Goal: Task Accomplishment & Management: Complete application form

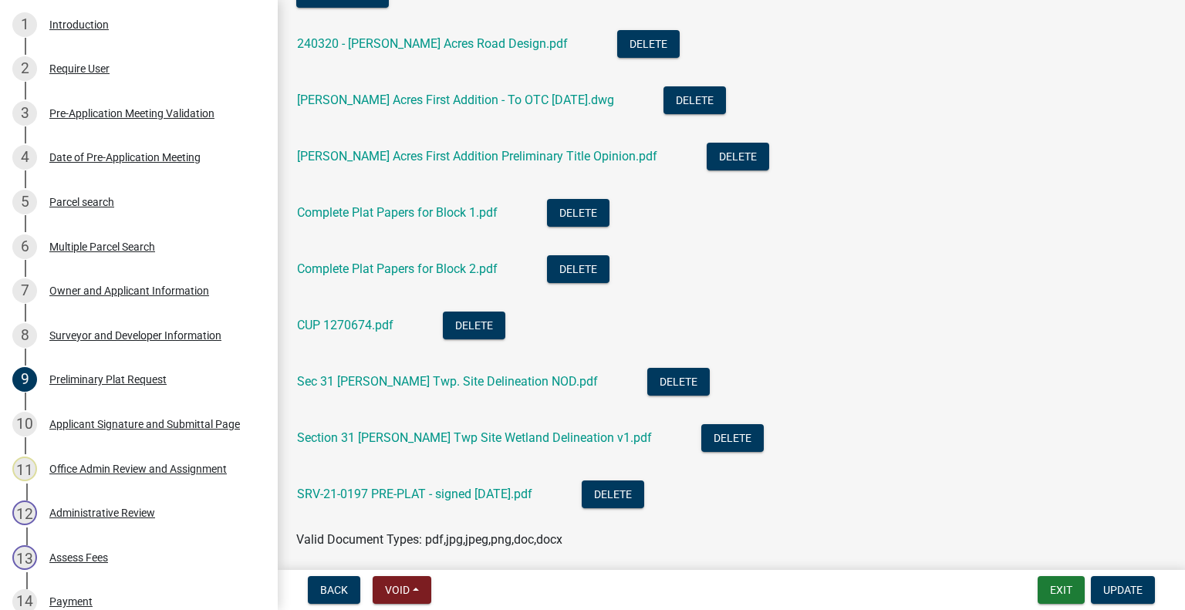
scroll to position [1034, 0]
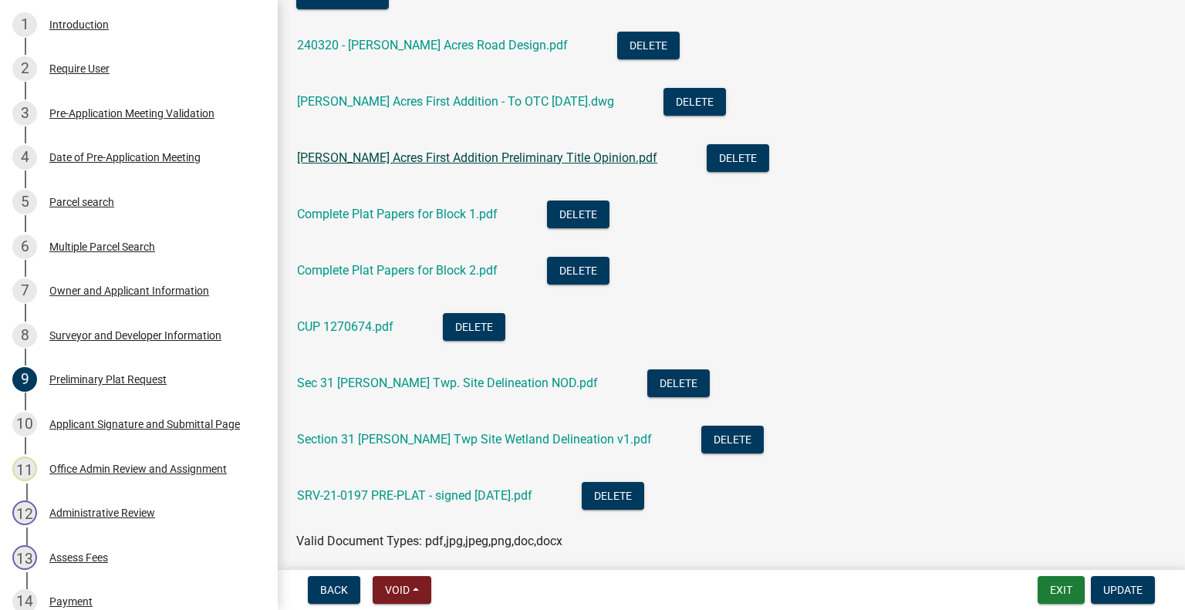
click at [430, 154] on link "[PERSON_NAME] Acres First Addition Preliminary Title Opinion.pdf" at bounding box center [477, 157] width 360 height 15
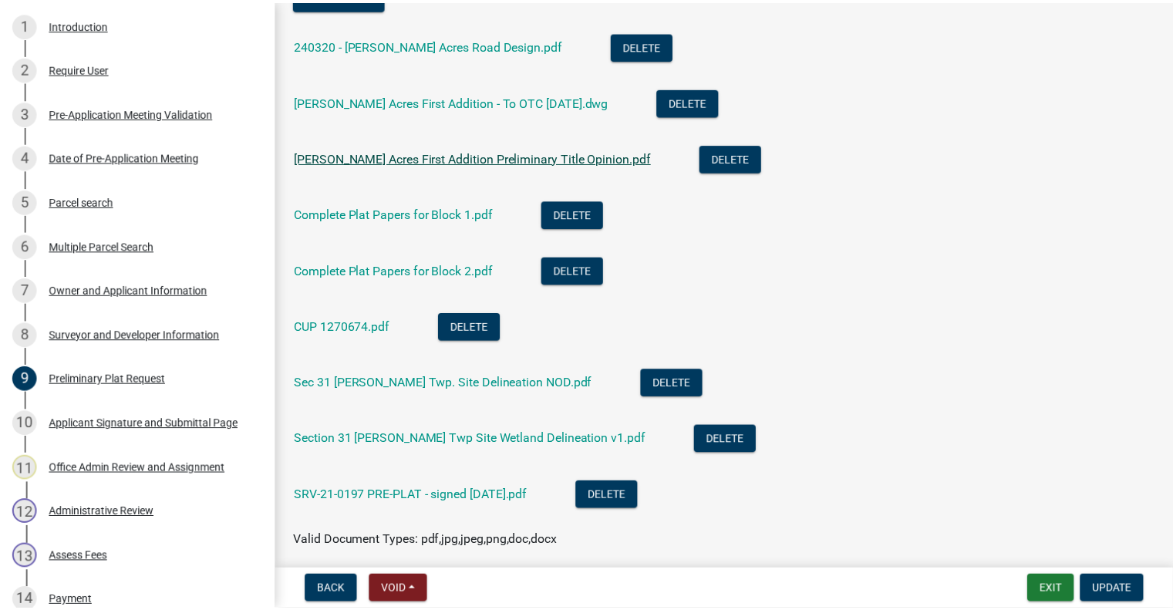
scroll to position [1035, 0]
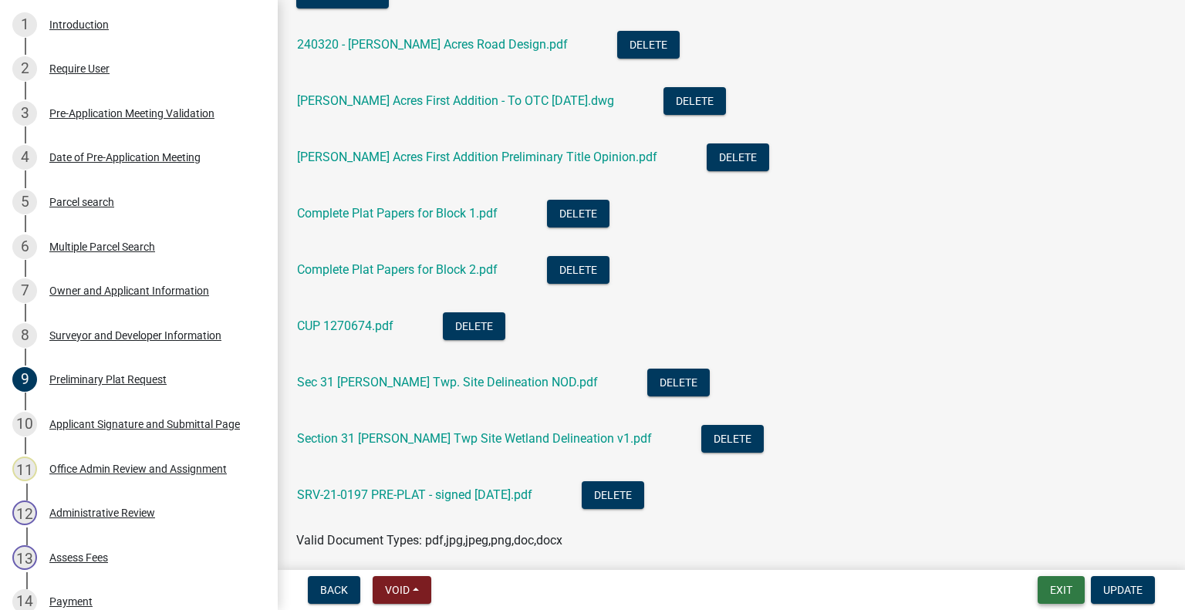
click at [1056, 584] on button "Exit" at bounding box center [1060, 590] width 47 height 28
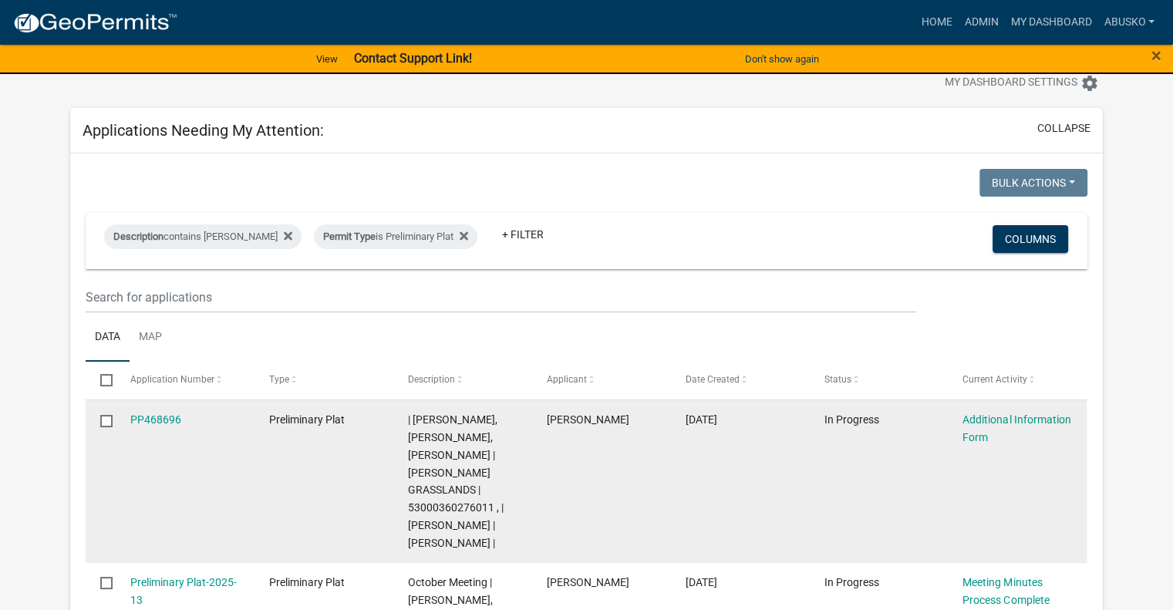
scroll to position [77, 0]
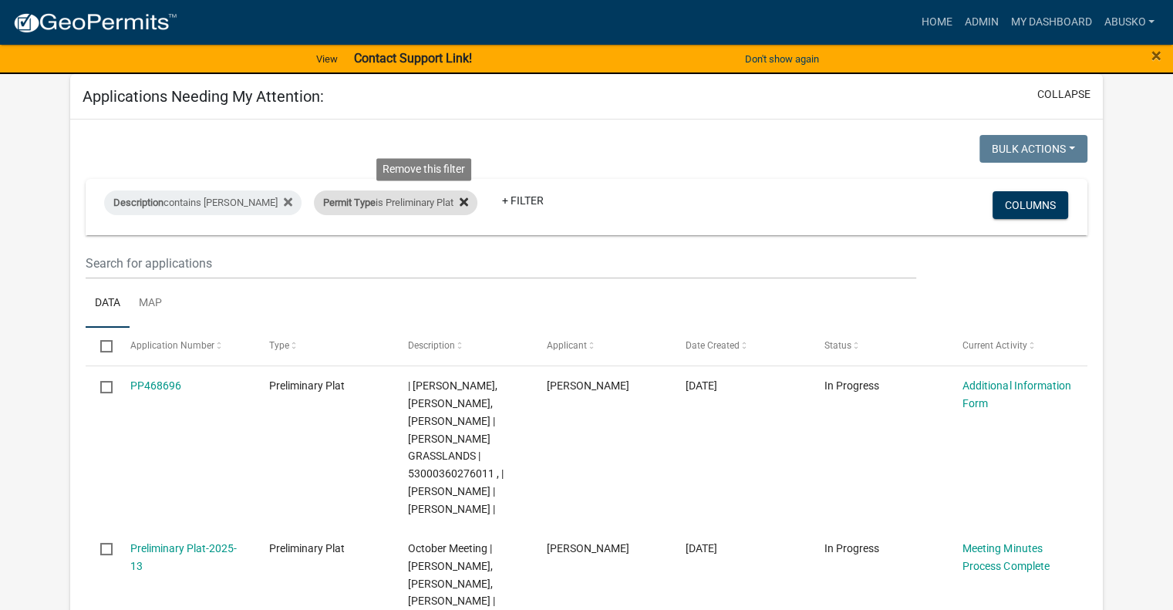
click at [460, 202] on icon at bounding box center [464, 201] width 8 height 8
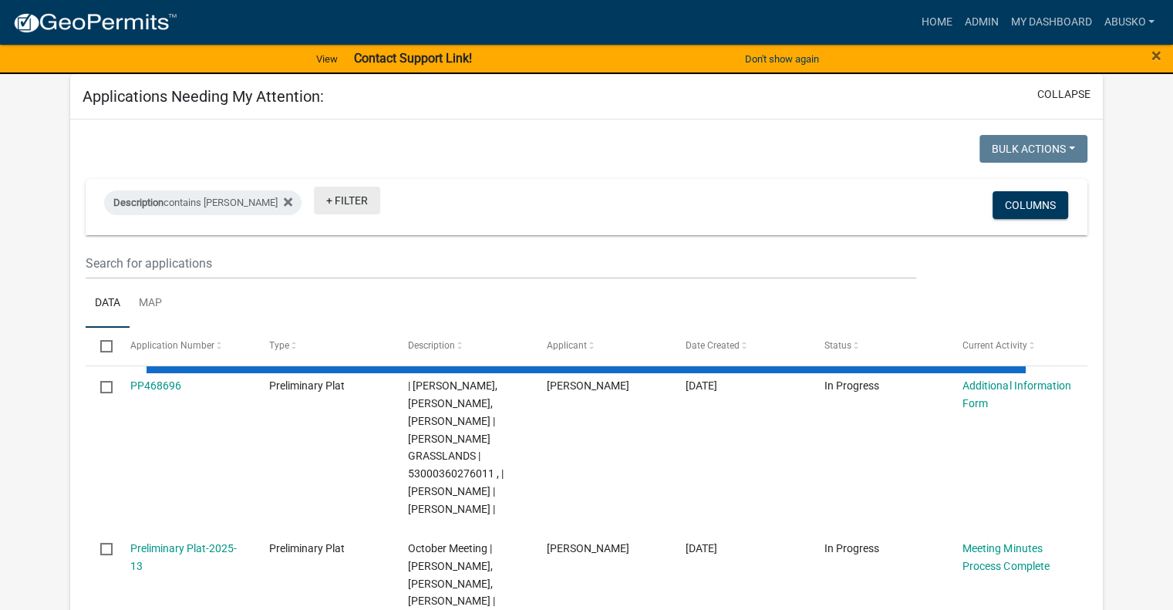
click at [320, 197] on link "+ Filter" at bounding box center [347, 201] width 66 height 28
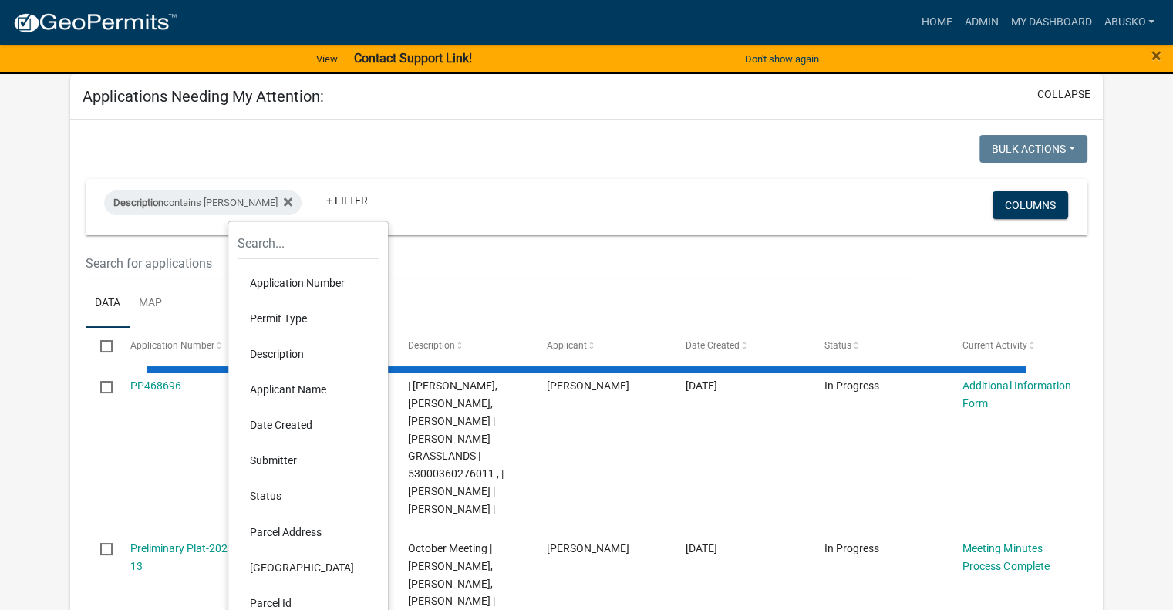
select select "1: 25"
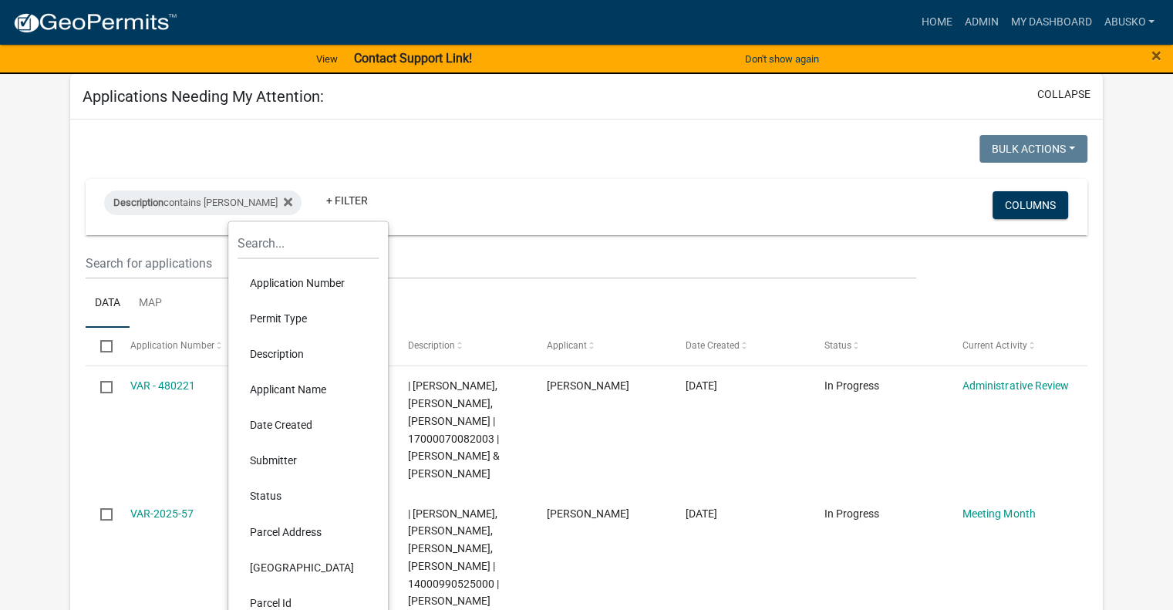
click at [292, 319] on li "Permit Type" at bounding box center [308, 318] width 141 height 35
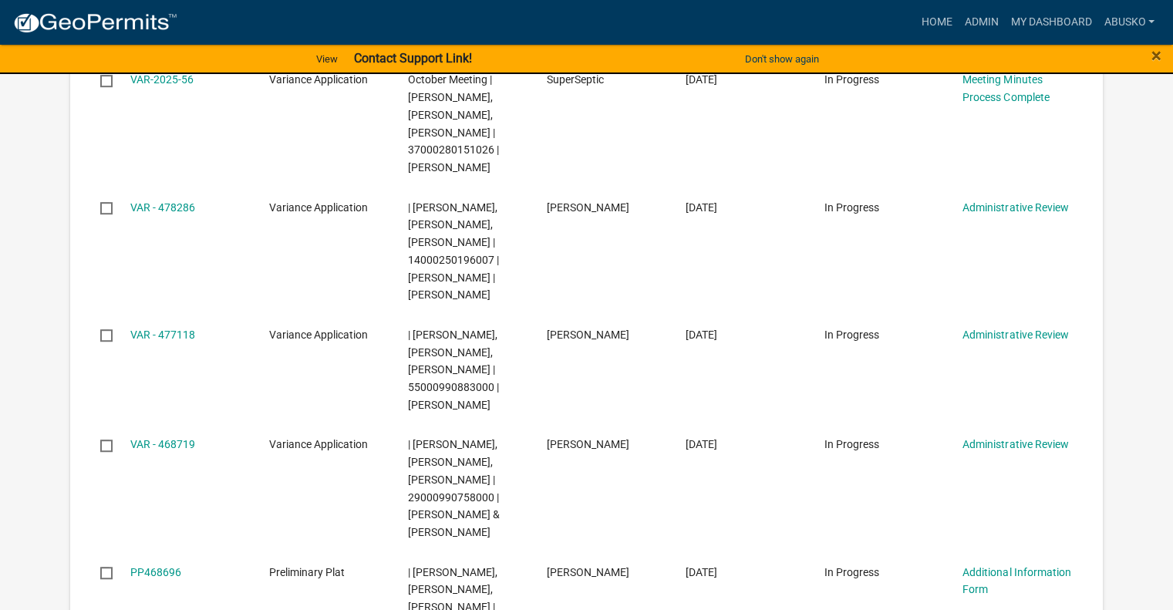
scroll to position [1003, 0]
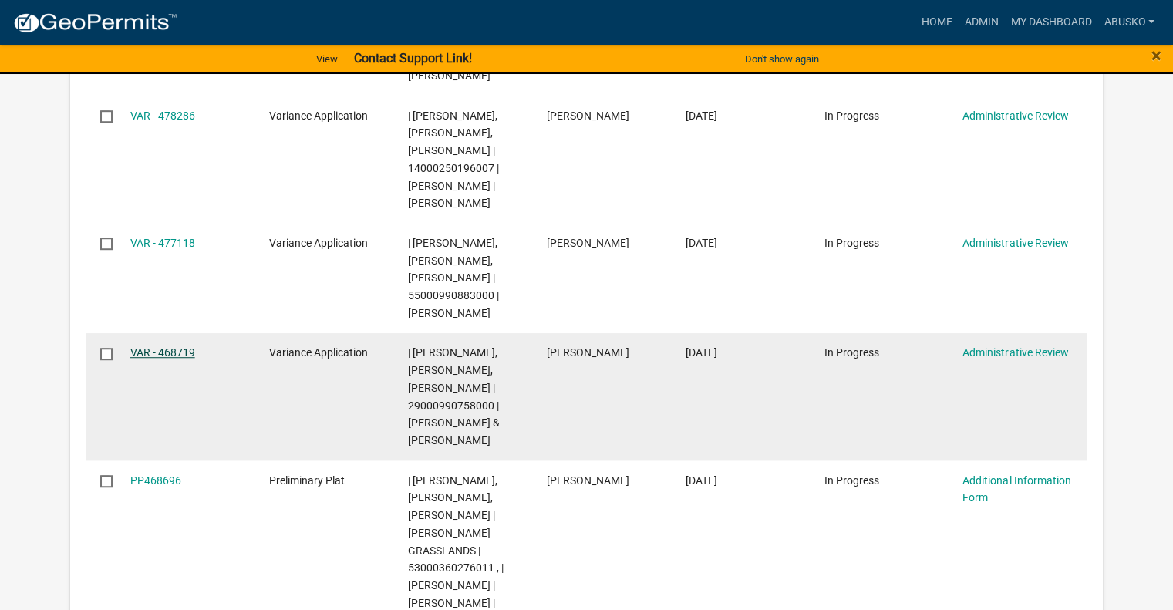
click at [170, 359] on link "VAR - 468719" at bounding box center [162, 352] width 65 height 12
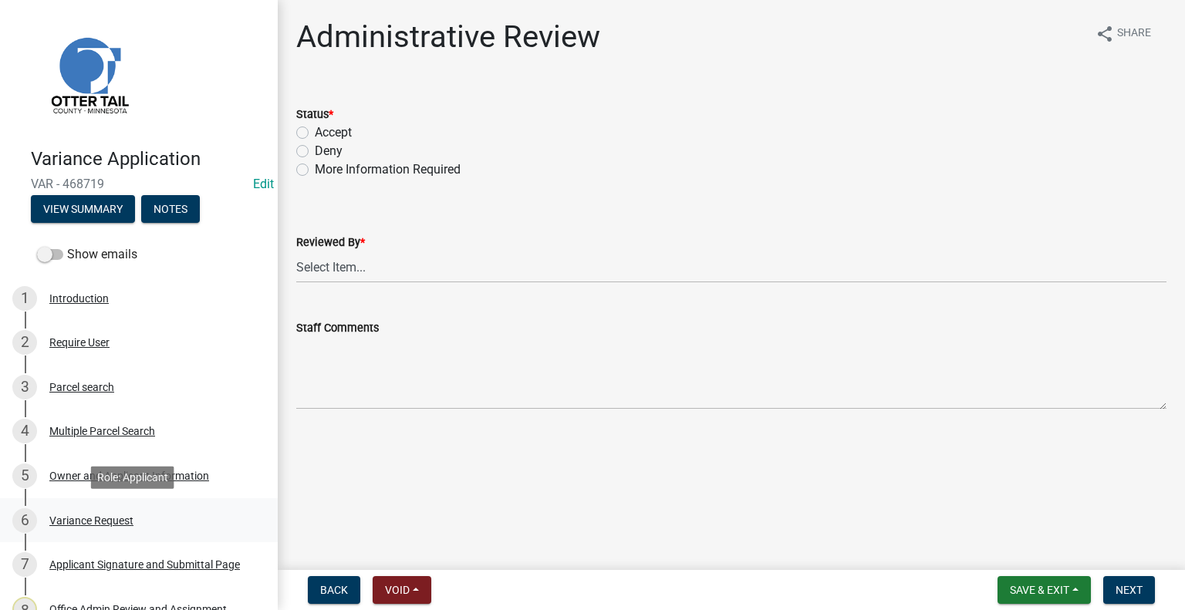
click at [130, 516] on div "Variance Request" at bounding box center [91, 520] width 84 height 11
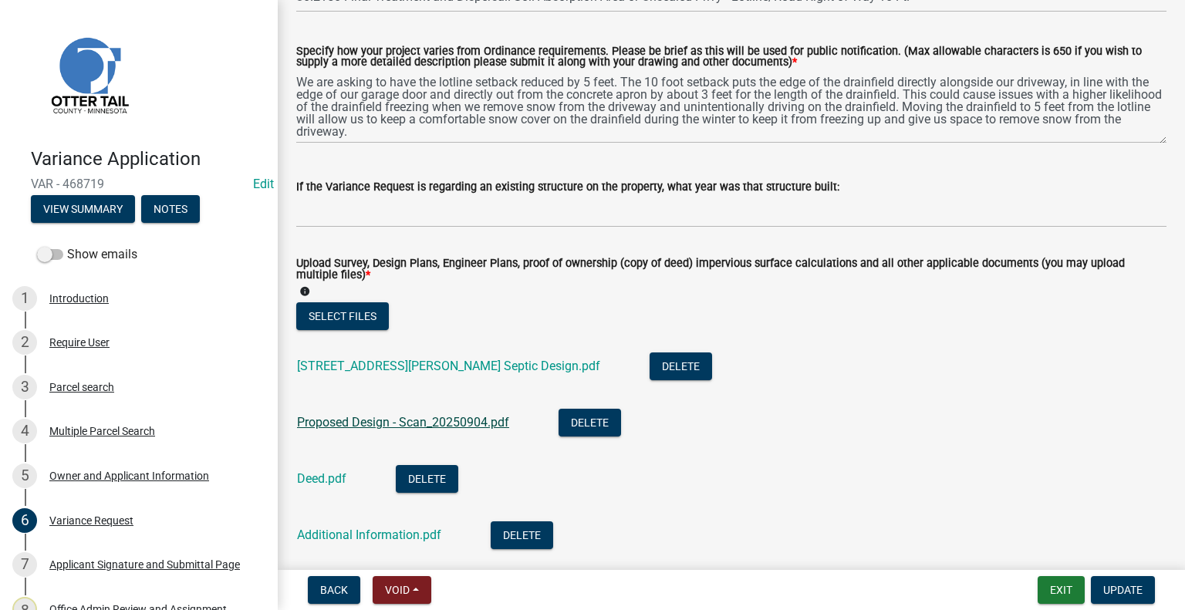
scroll to position [463, 0]
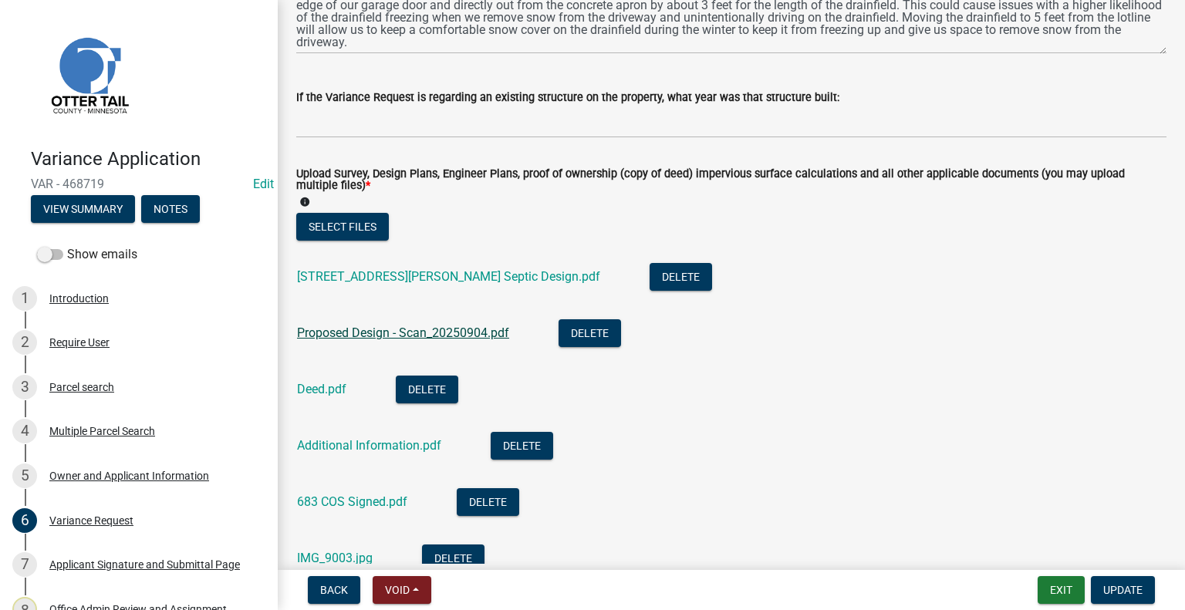
click at [437, 329] on link "Proposed Design - Scan_20250904.pdf" at bounding box center [403, 332] width 212 height 15
click at [340, 450] on link "Additional Information.pdf" at bounding box center [369, 445] width 144 height 15
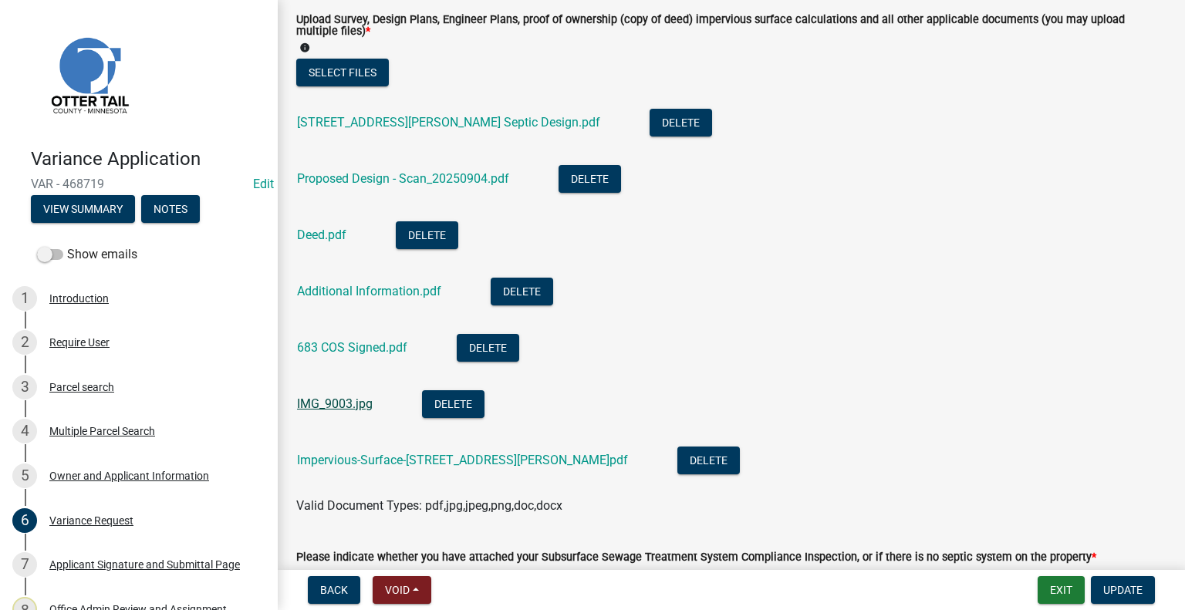
click at [352, 403] on link "IMG_9003.jpg" at bounding box center [335, 403] width 76 height 15
click at [383, 464] on link "Impervious-Surface-[STREET_ADDRESS][PERSON_NAME]pdf" at bounding box center [462, 460] width 331 height 15
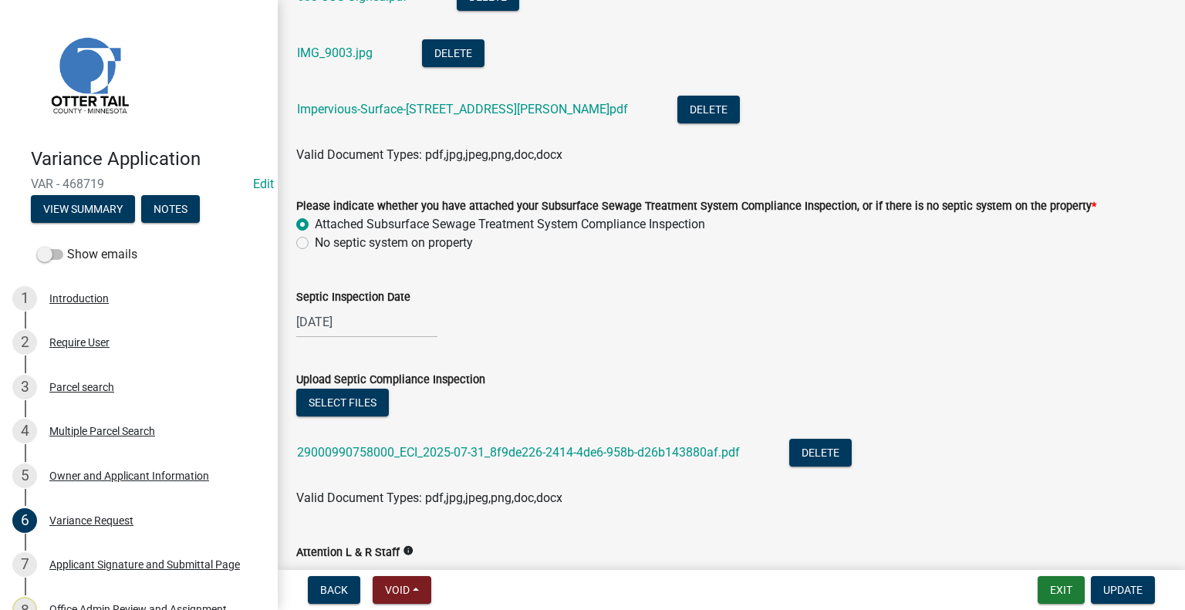
scroll to position [1070, 0]
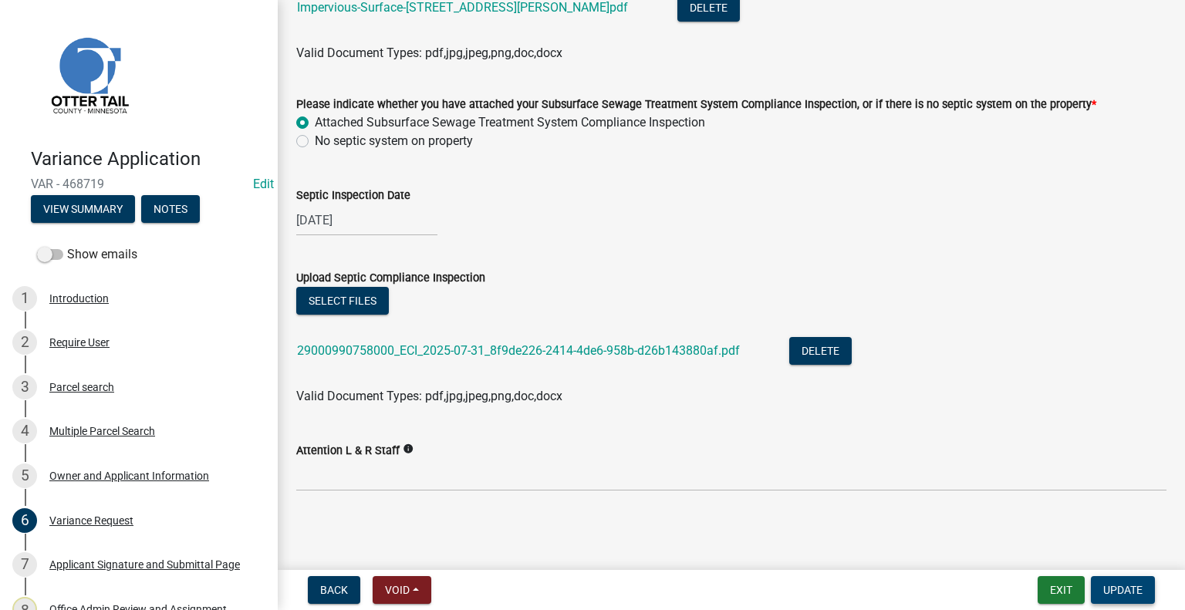
click at [1117, 587] on span "Update" at bounding box center [1122, 590] width 39 height 12
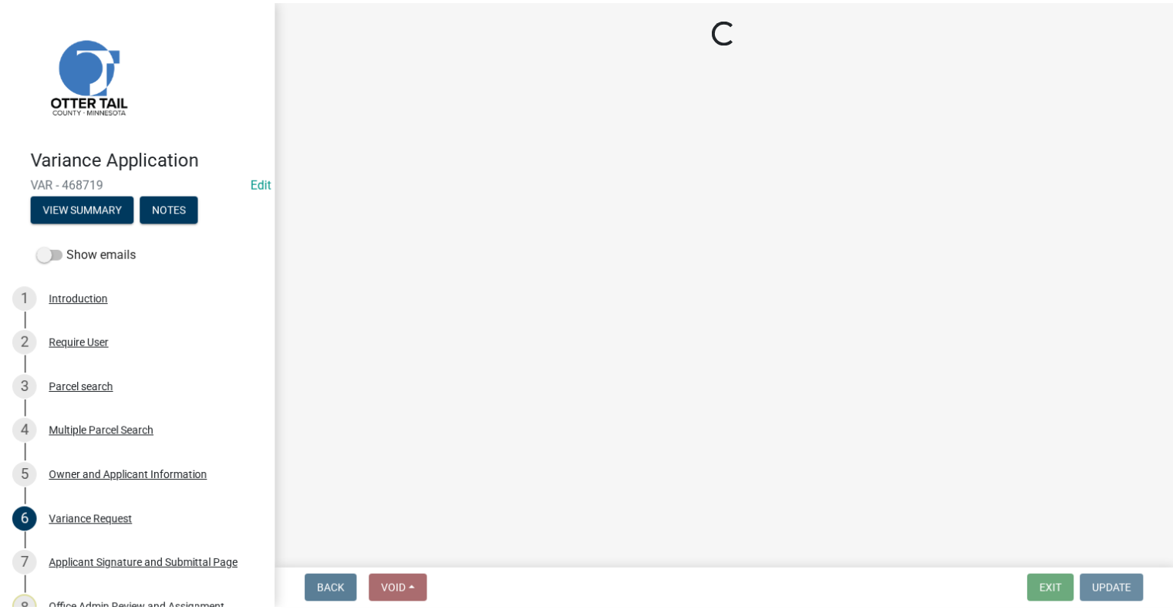
scroll to position [0, 0]
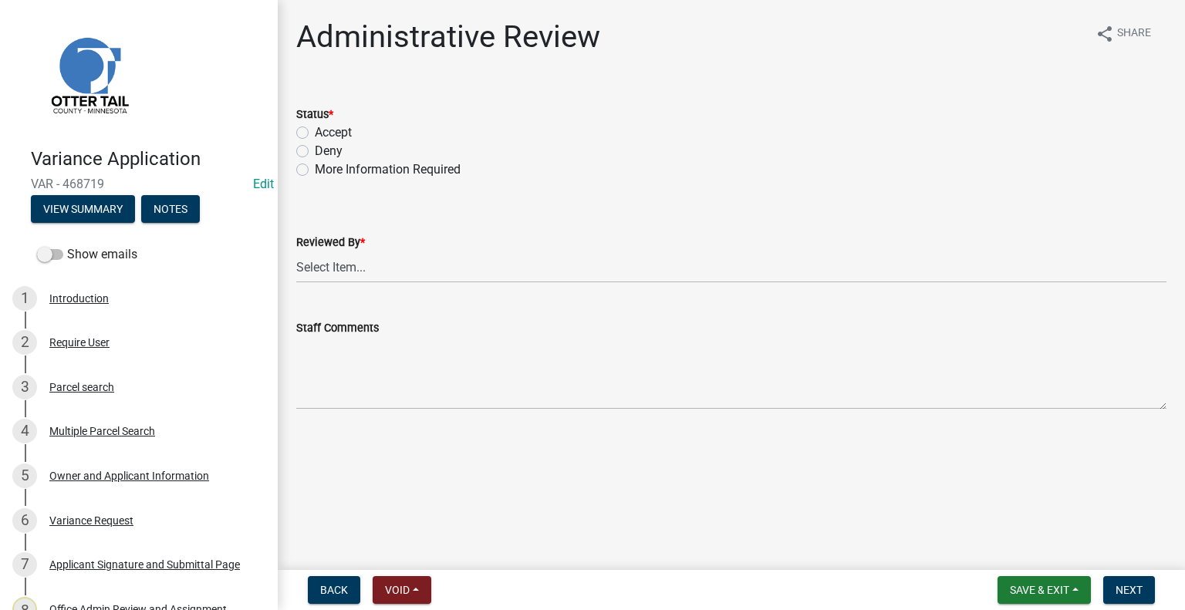
click at [315, 133] on label "Accept" at bounding box center [333, 132] width 37 height 19
click at [315, 133] on input "Accept" at bounding box center [320, 128] width 10 height 10
radio input "true"
click at [364, 275] on select "Select Item... [PERSON_NAME] [PERSON_NAME] [PERSON_NAME] [PERSON_NAME] [PERSON_…" at bounding box center [731, 267] width 870 height 32
click at [319, 261] on select "Select Item... [PERSON_NAME] [PERSON_NAME] [PERSON_NAME] [PERSON_NAME] [PERSON_…" at bounding box center [731, 267] width 870 height 32
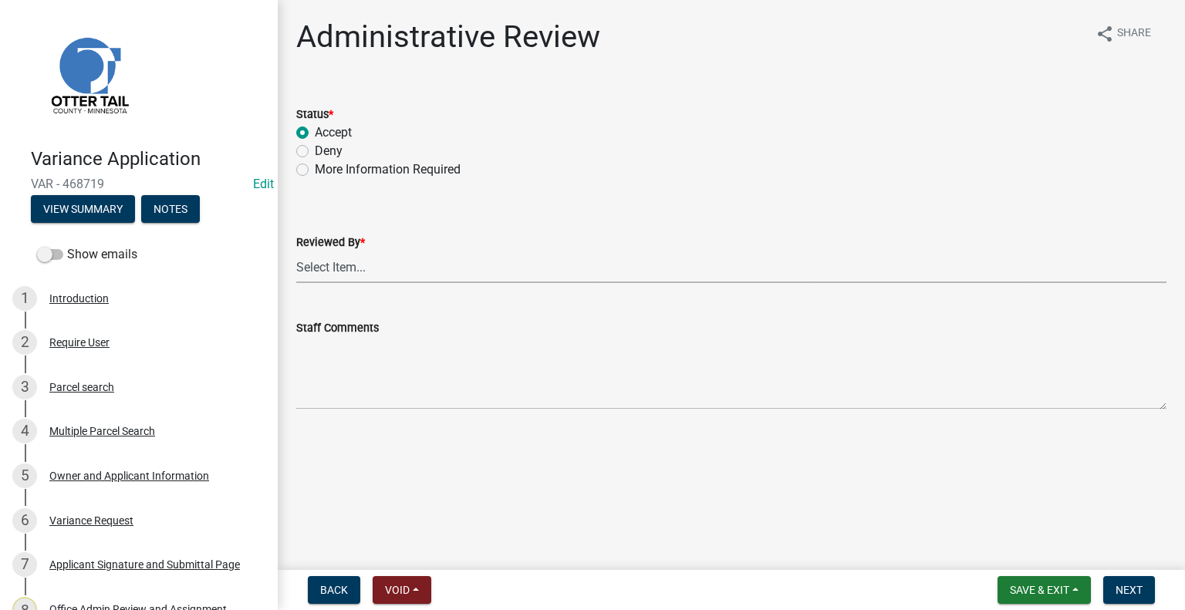
click at [320, 270] on select "Select Item... [PERSON_NAME] [PERSON_NAME] [PERSON_NAME] [PERSON_NAME] [PERSON_…" at bounding box center [731, 267] width 870 height 32
click at [296, 251] on select "Select Item... [PERSON_NAME] [PERSON_NAME] [PERSON_NAME] [PERSON_NAME] [PERSON_…" at bounding box center [731, 267] width 870 height 32
select select "1bc1e483-05bd-4456-8d1d-1de62b367160"
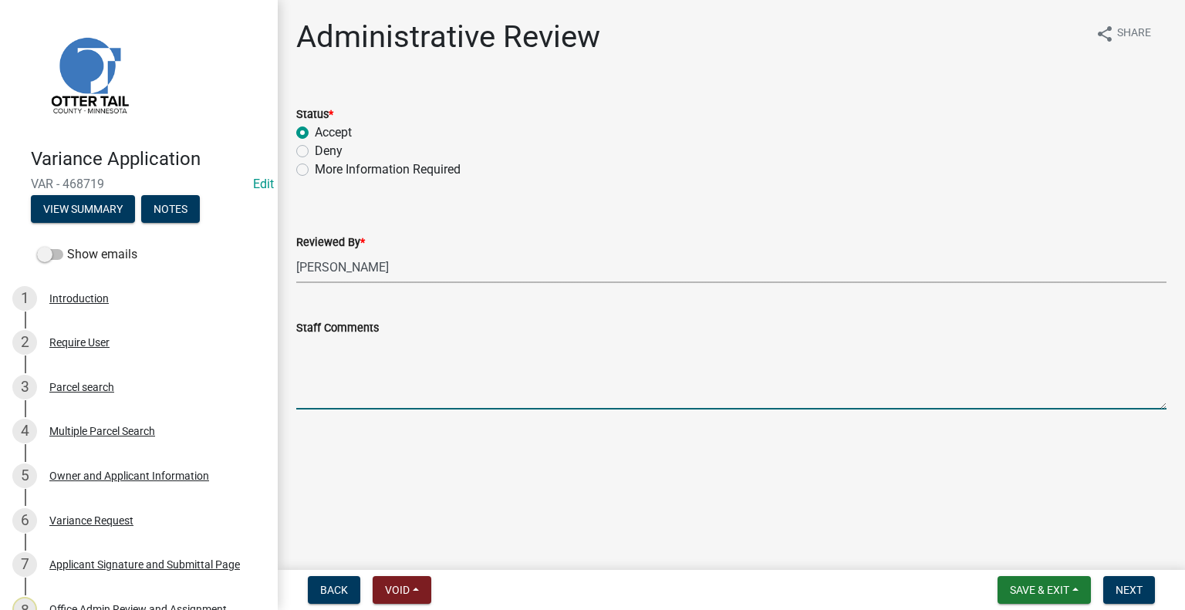
click at [322, 350] on textarea "Staff Comments" at bounding box center [731, 373] width 870 height 72
type textarea "Septic Inspectors are aware of this Variance Application."
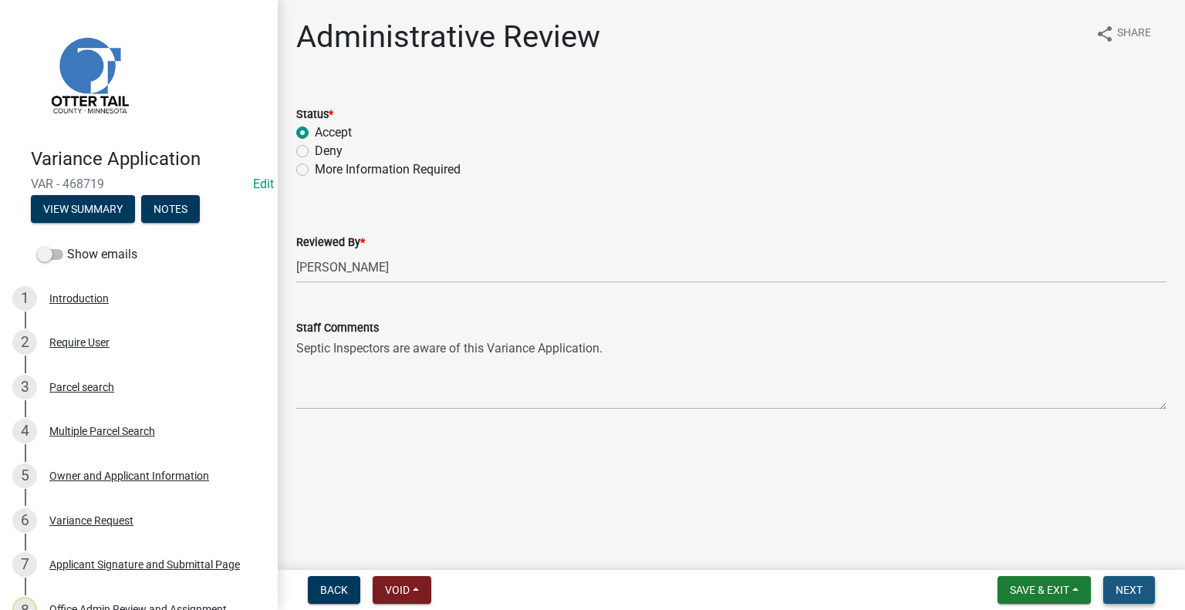
click at [1129, 588] on span "Next" at bounding box center [1128, 590] width 27 height 12
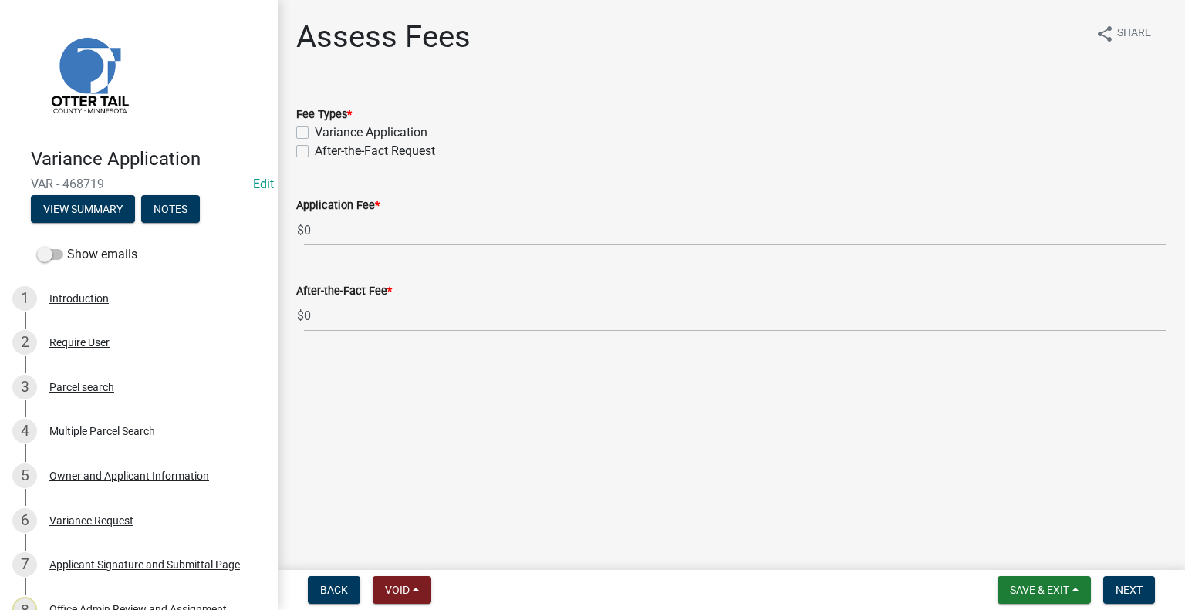
click at [315, 133] on label "Variance Application" at bounding box center [371, 132] width 113 height 19
click at [315, 133] on input "Variance Application" at bounding box center [320, 128] width 10 height 10
checkbox input "true"
checkbox input "false"
click at [1129, 588] on span "Next" at bounding box center [1128, 590] width 27 height 12
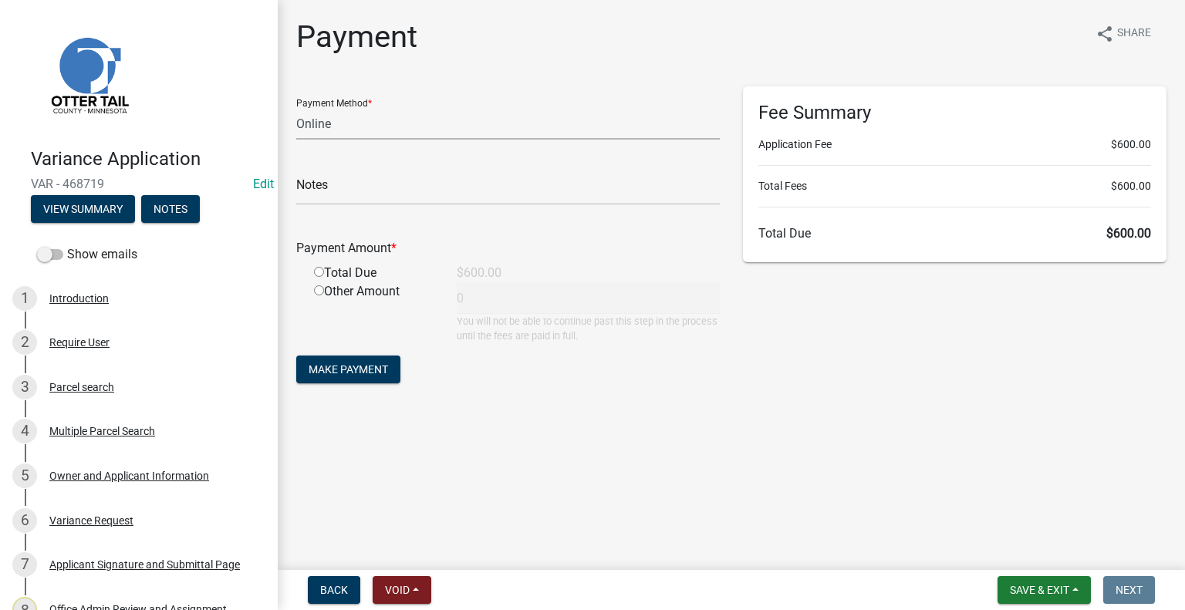
click at [343, 129] on select "Credit Card POS Check Cash Online" at bounding box center [507, 124] width 423 height 32
select select "1: 0"
click at [296, 108] on select "Credit Card POS Check Cash Online" at bounding box center [507, 124] width 423 height 32
click at [359, 185] on input "text" at bounding box center [507, 190] width 423 height 32
type input "5727"
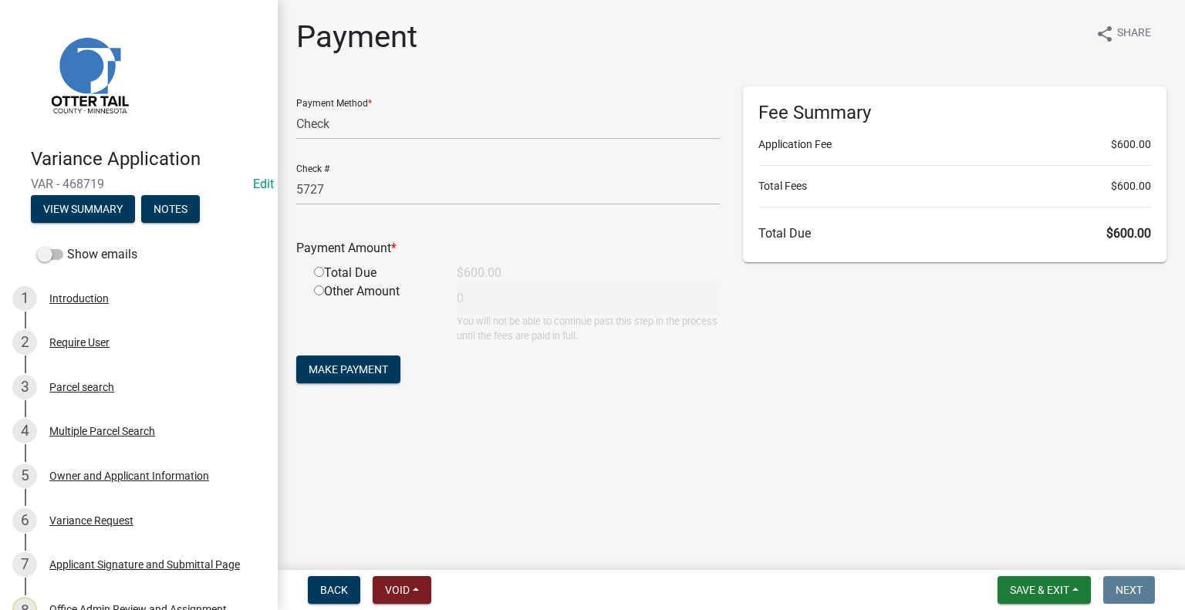
click at [319, 271] on input "radio" at bounding box center [319, 272] width 10 height 10
radio input "true"
type input "600"
click at [353, 369] on span "Make Payment" at bounding box center [347, 369] width 79 height 12
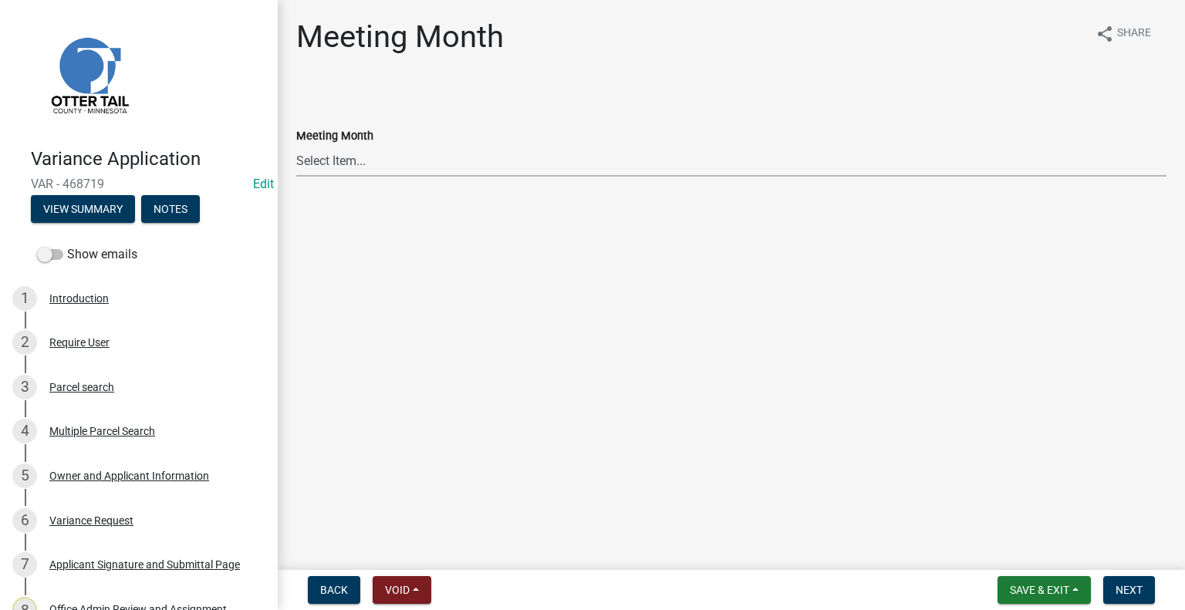
click at [327, 158] on select "Select Item... January Meeting February Meeting March Meeting April Meeting May…" at bounding box center [731, 161] width 870 height 32
click at [296, 145] on select "Select Item... January Meeting February Meeting March Meeting April Meeting May…" at bounding box center [731, 161] width 870 height 32
select select "eb9b723f-5575-4385-8d37-9f619e7e8fab"
click at [1115, 592] on span "Next" at bounding box center [1128, 590] width 27 height 12
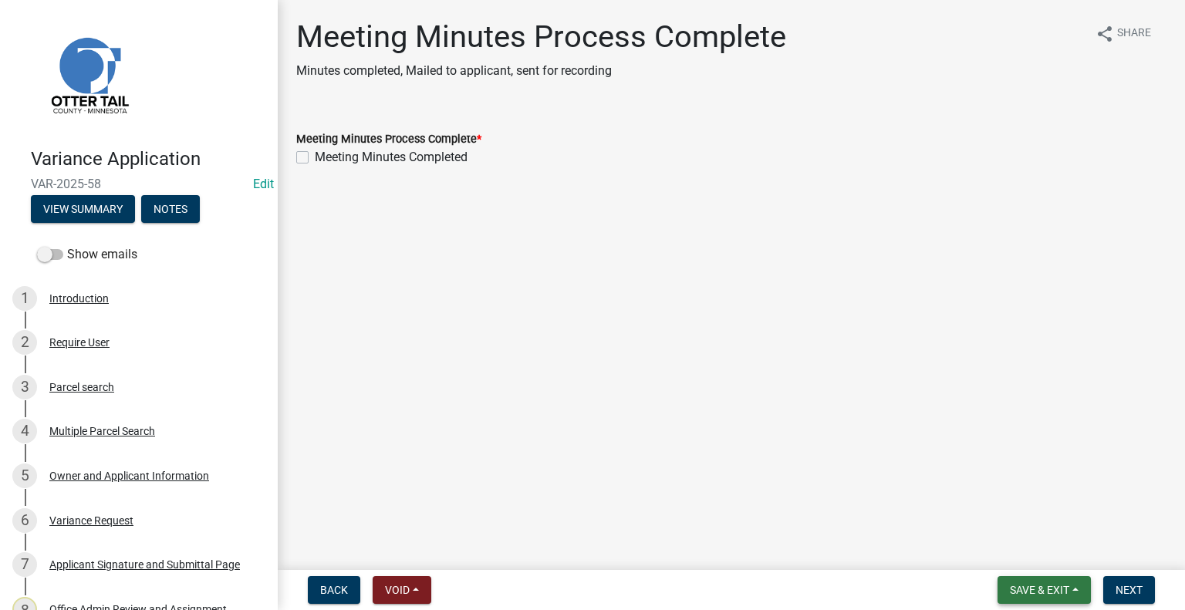
click at [1057, 592] on span "Save & Exit" at bounding box center [1039, 590] width 59 height 12
click at [1016, 554] on button "Save & Exit" at bounding box center [1028, 549] width 123 height 37
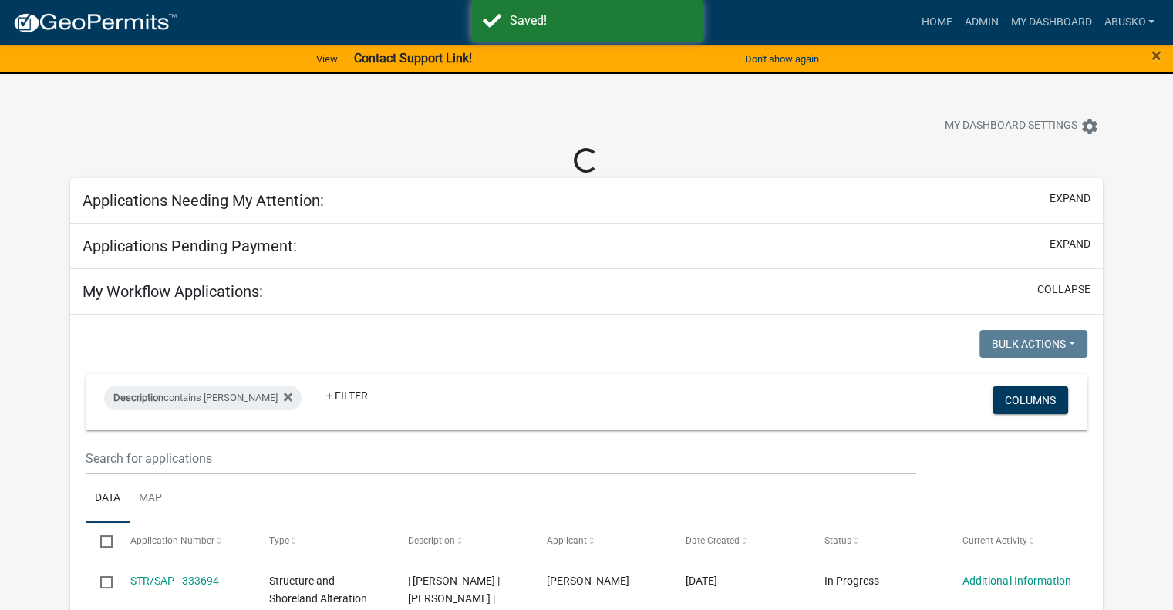
select select "1: 25"
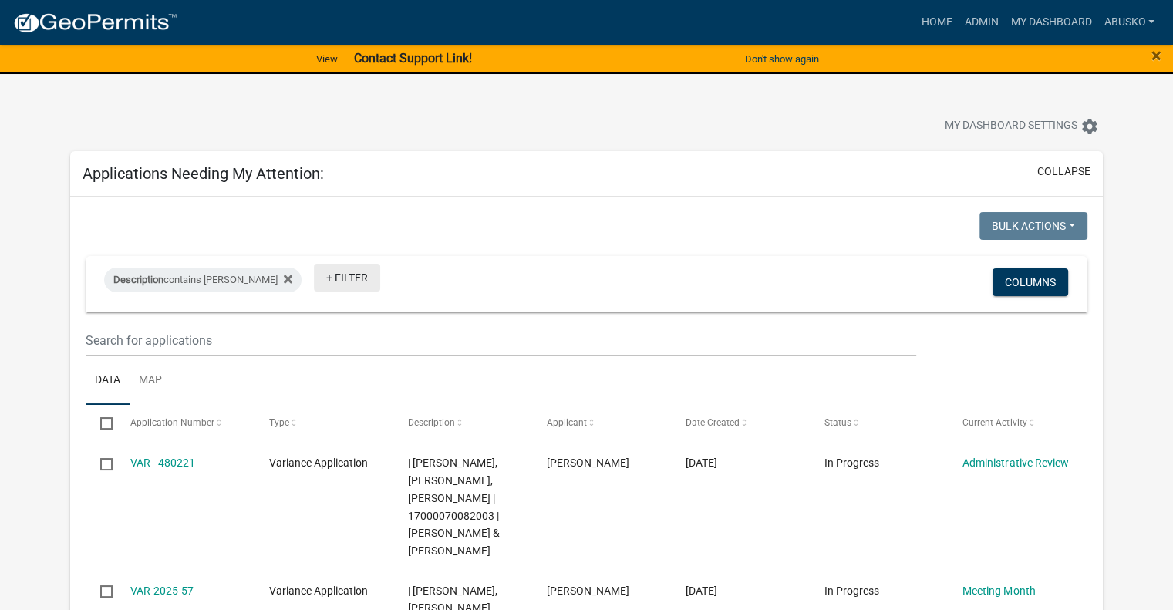
click at [314, 272] on link "+ Filter" at bounding box center [347, 278] width 66 height 28
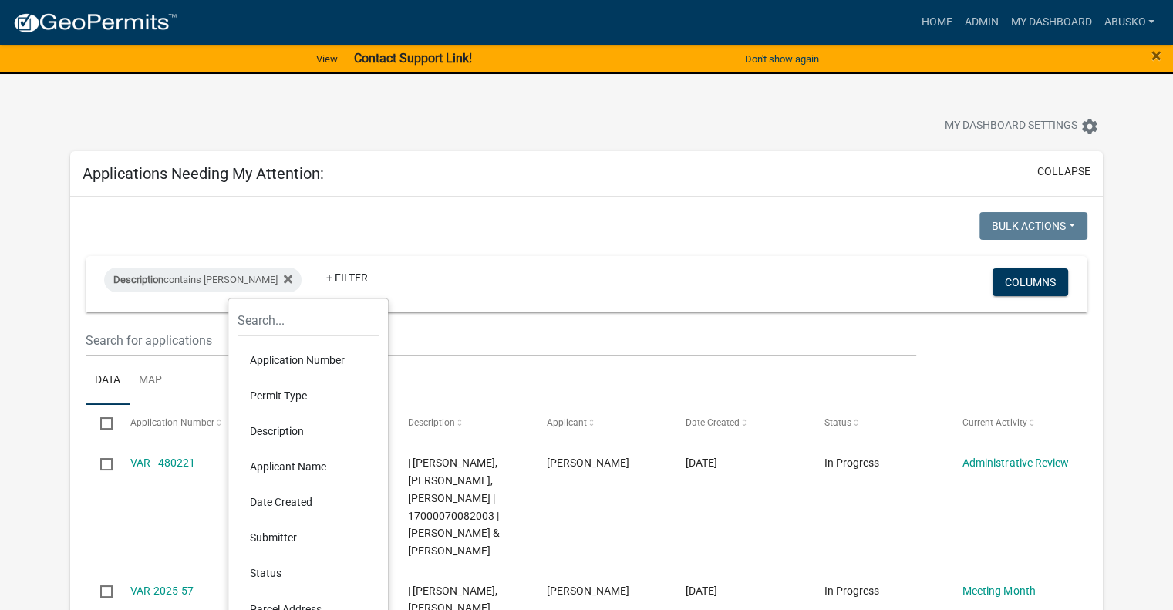
click at [296, 391] on li "Permit Type" at bounding box center [308, 395] width 141 height 35
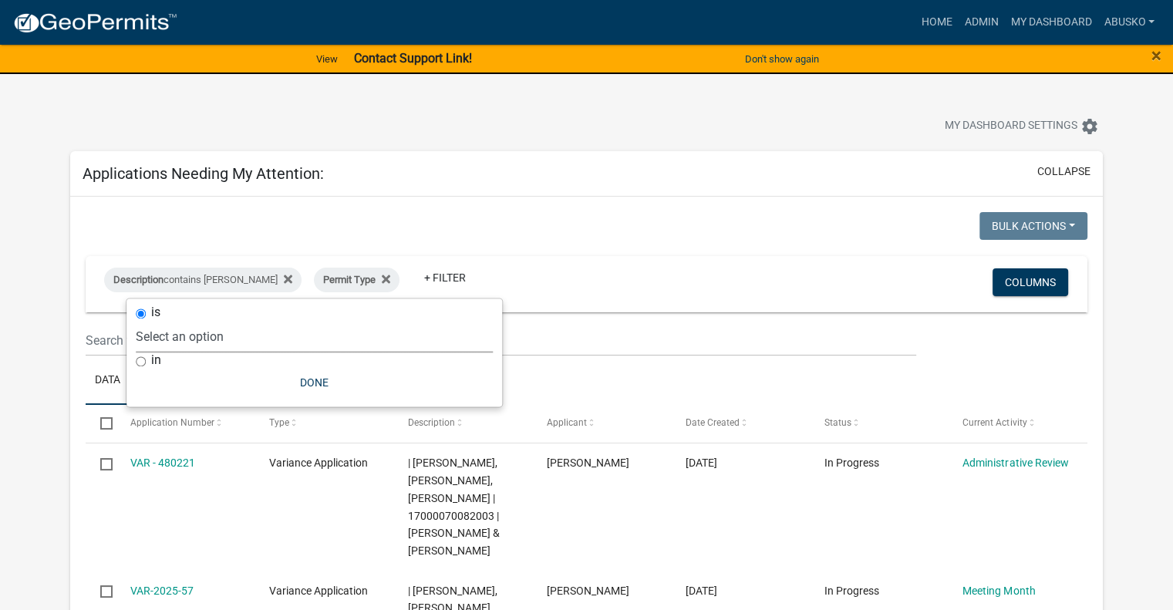
click at [342, 335] on select "Select an option Building Contractor / Excavators (Registration) Building Contr…" at bounding box center [314, 337] width 357 height 32
select select "6e70a9fa-9a46-4129-9cb1-bdd16cff0c50"
click at [188, 321] on select "Select an option Building Contractor / Excavators (Registration) Building Contr…" at bounding box center [314, 337] width 357 height 32
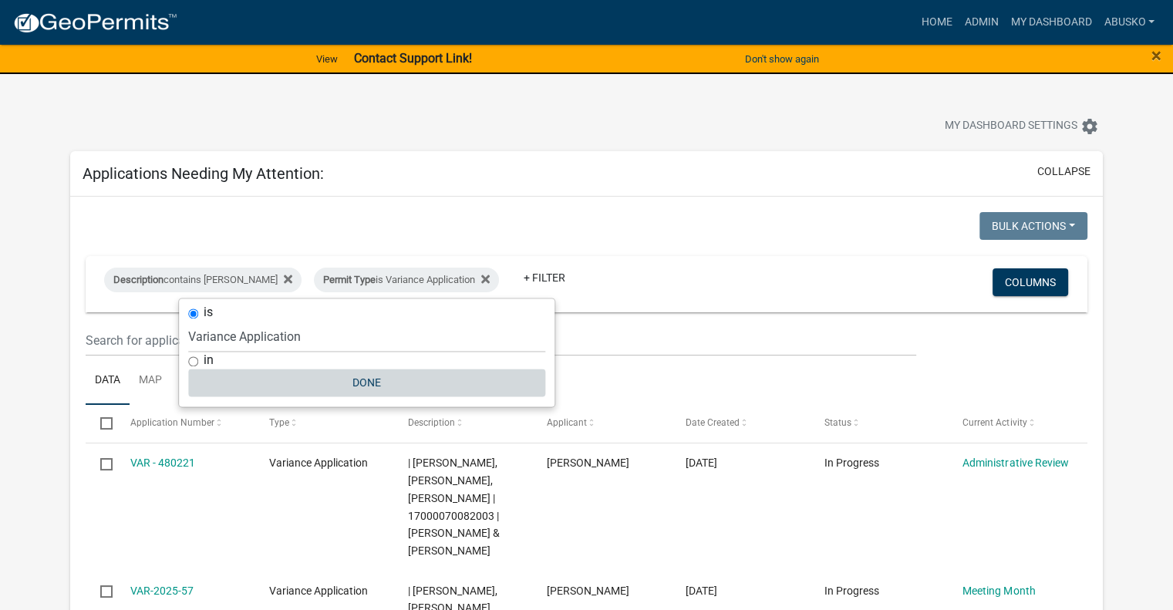
click at [372, 373] on button "Done" at bounding box center [366, 383] width 357 height 28
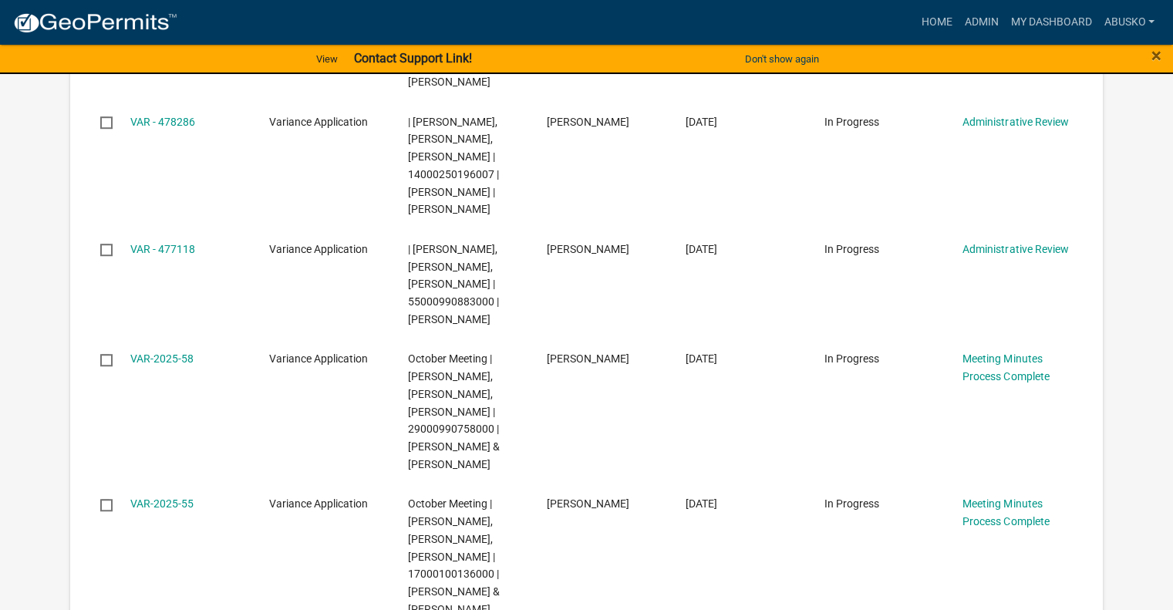
scroll to position [1003, 0]
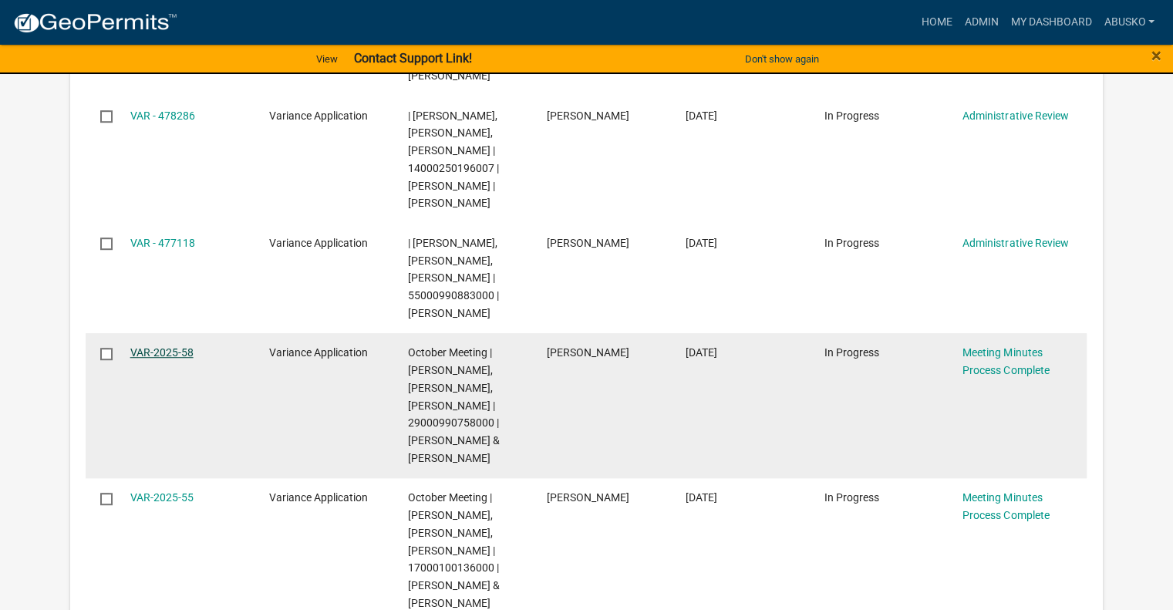
click at [147, 359] on link "VAR-2025-58" at bounding box center [161, 352] width 63 height 12
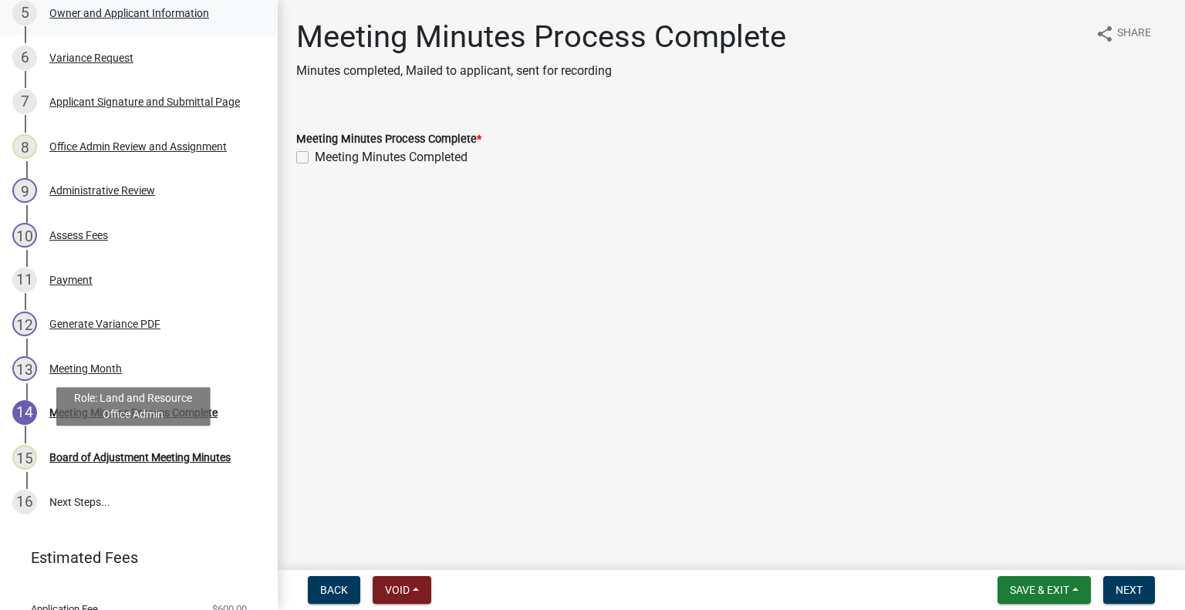
scroll to position [520, 0]
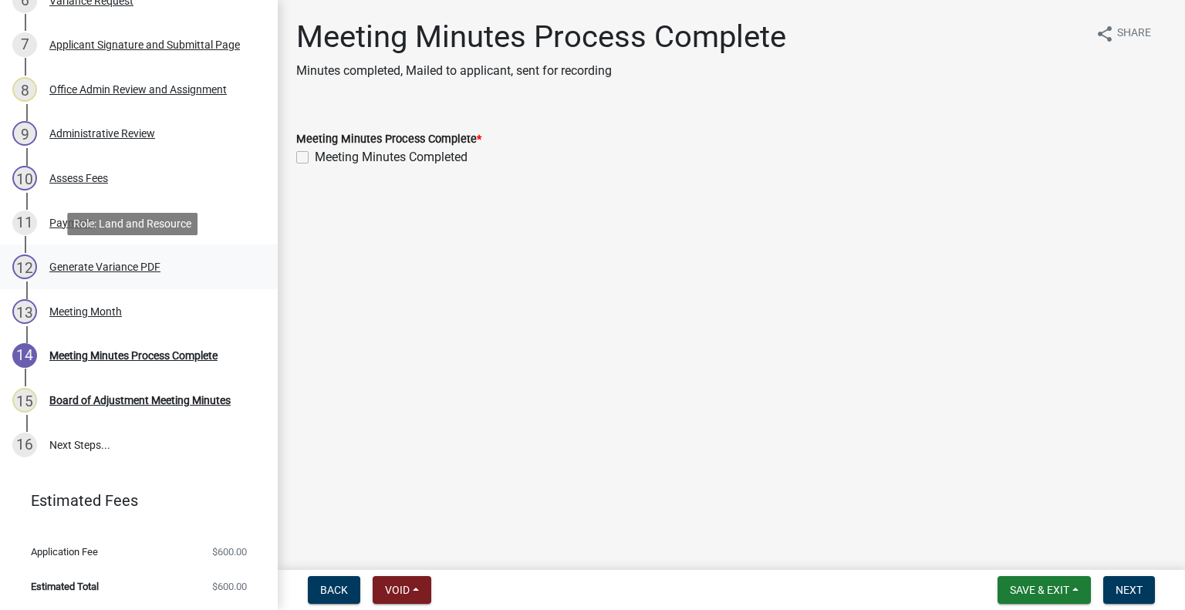
click at [118, 268] on div "Generate Variance PDF" at bounding box center [104, 266] width 111 height 11
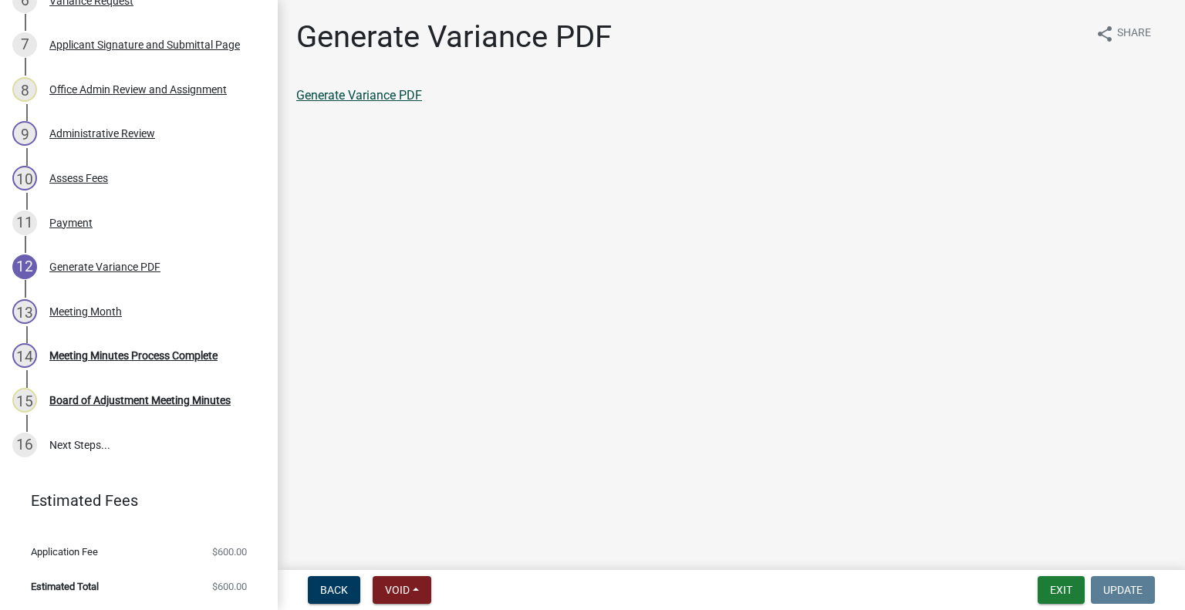
click at [356, 94] on link "Generate Variance PDF" at bounding box center [359, 95] width 126 height 15
